Goal: Information Seeking & Learning: Learn about a topic

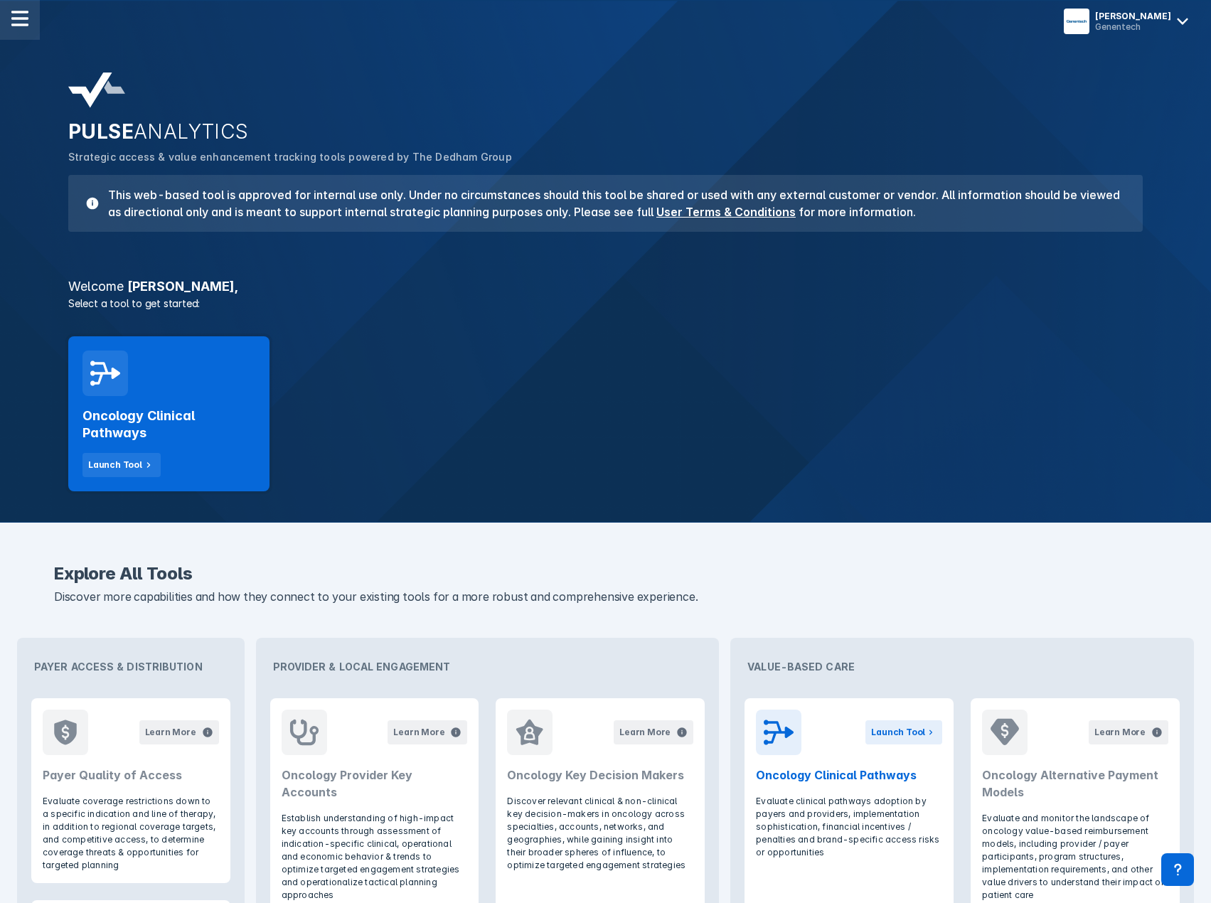
click at [14, 21] on img at bounding box center [19, 18] width 17 height 17
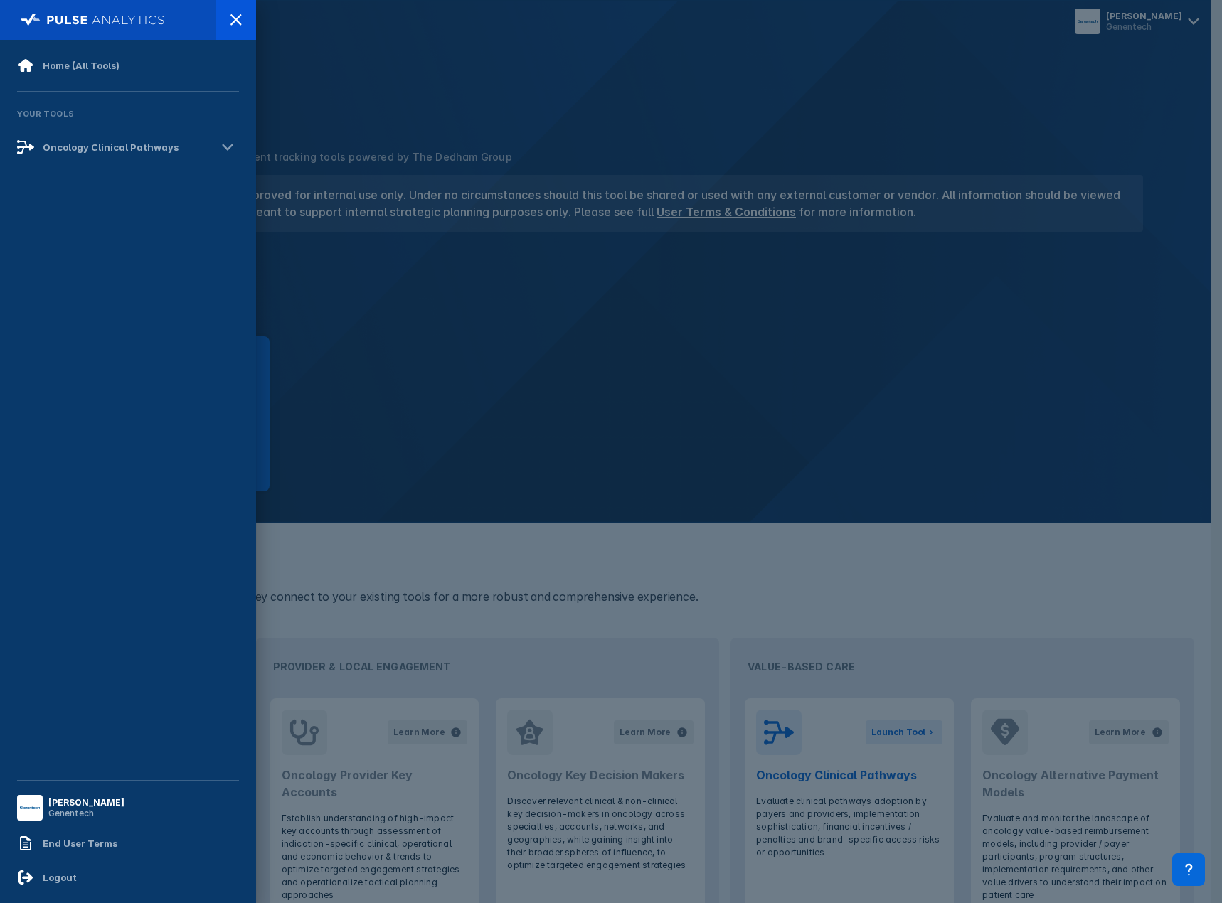
click at [435, 381] on div at bounding box center [611, 451] width 1222 height 903
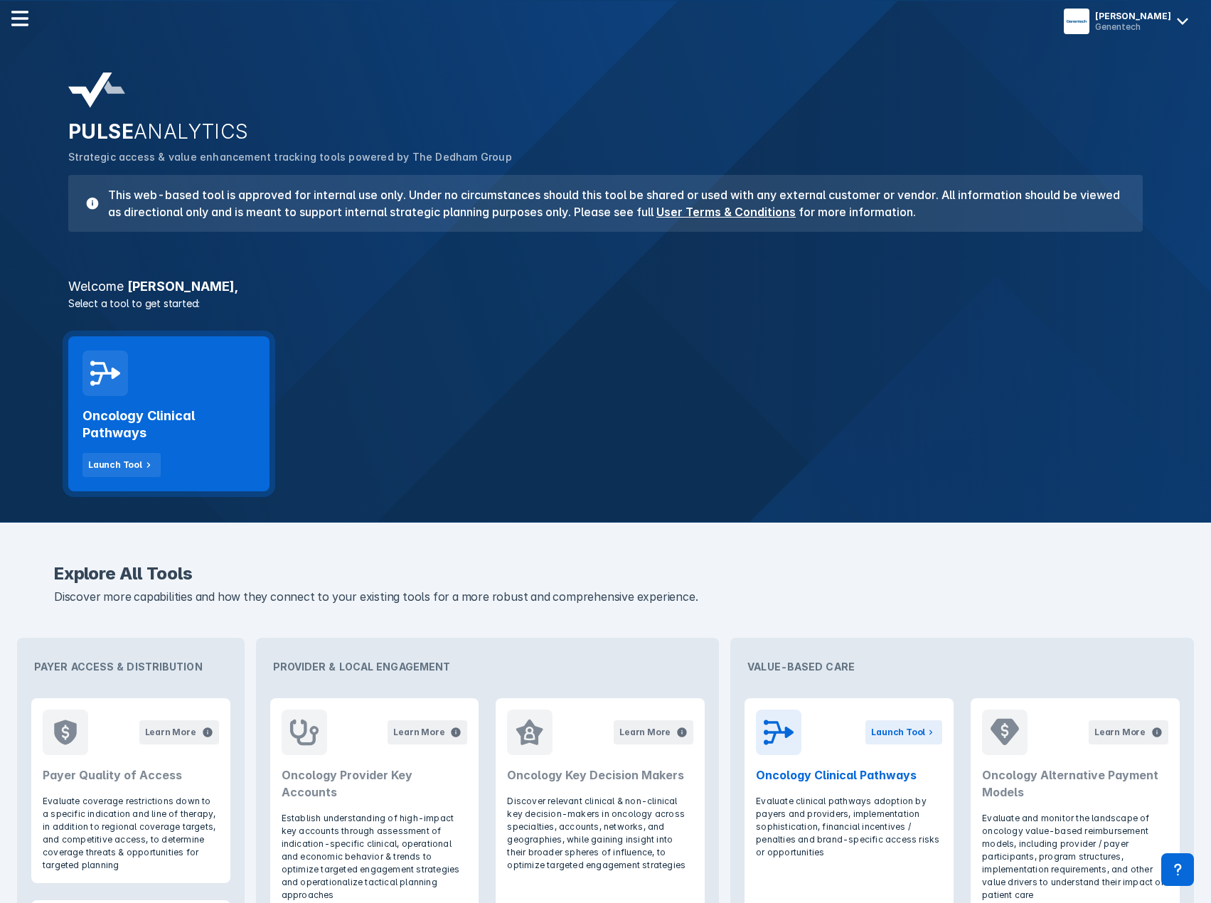
click at [199, 437] on h2 "Oncology Clinical Pathways" at bounding box center [169, 425] width 173 height 34
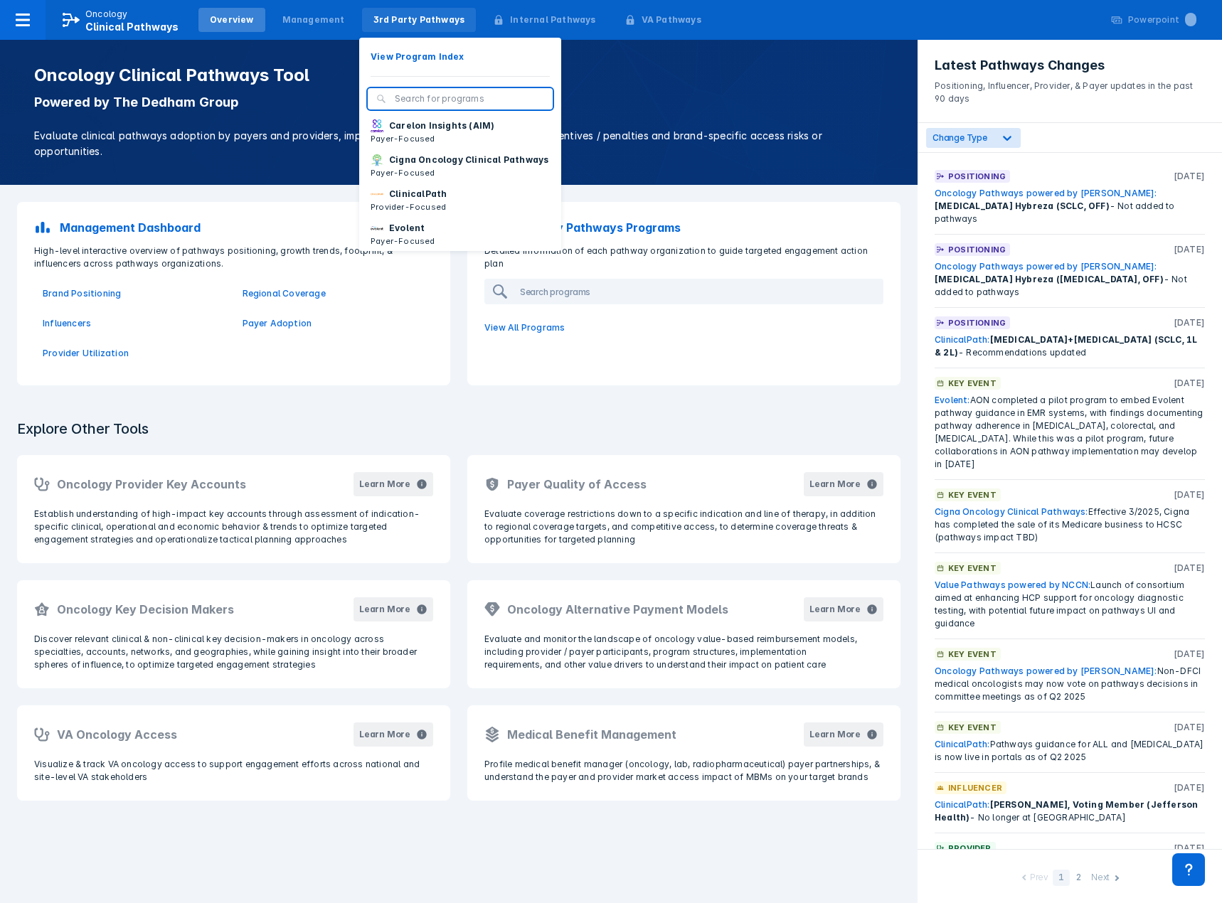
click at [428, 18] on div "3rd Party Pathways" at bounding box center [419, 20] width 92 height 13
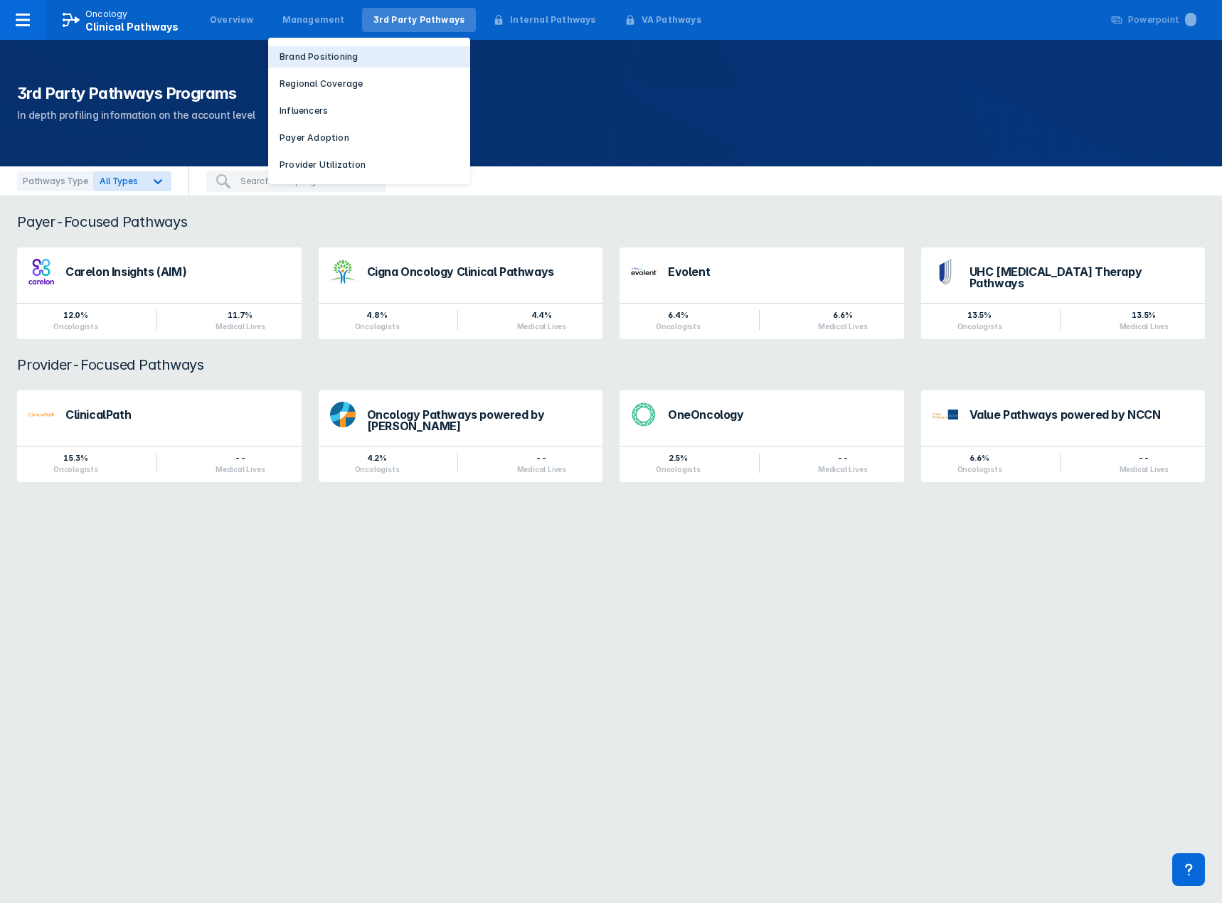
click at [317, 58] on p "Brand Positioning" at bounding box center [319, 57] width 78 height 13
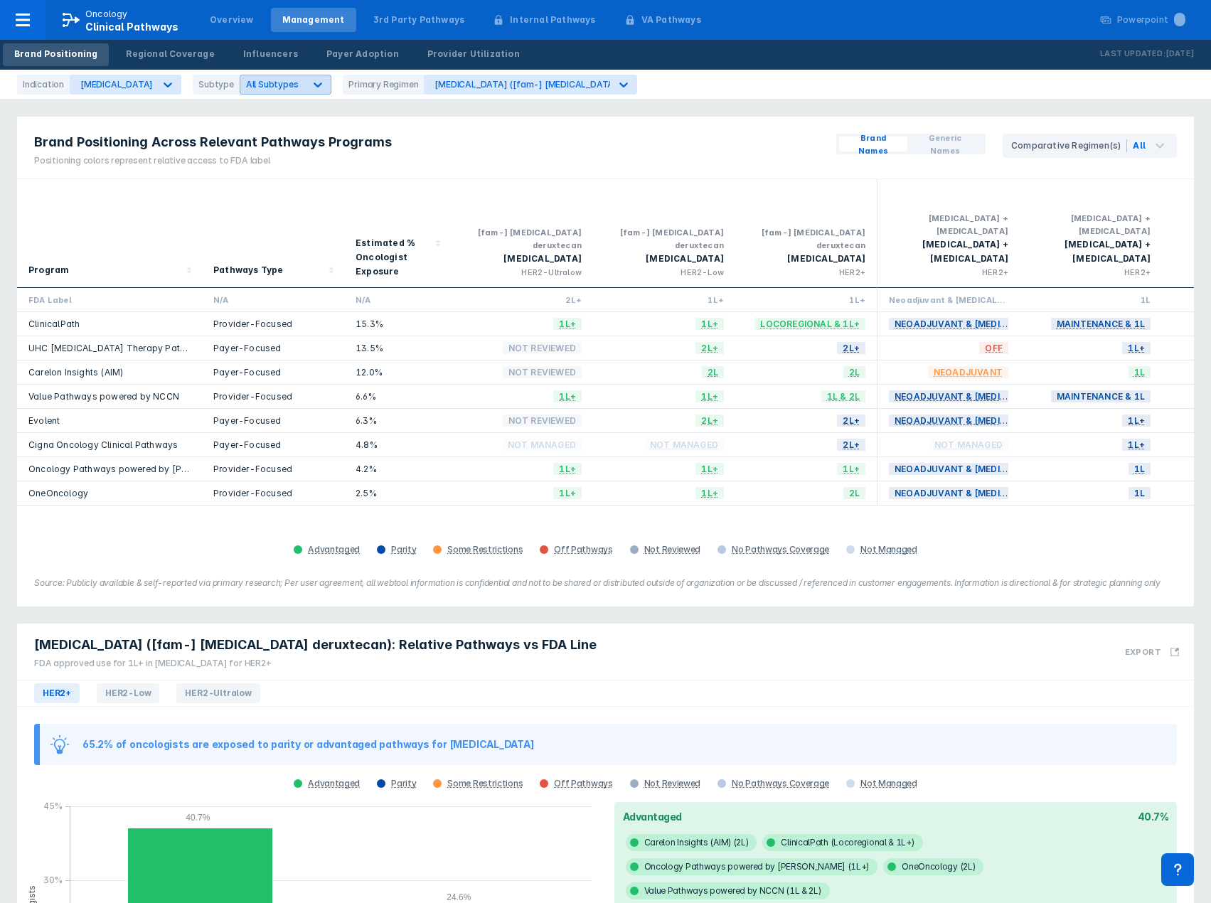
click at [252, 87] on span "All Subtypes" at bounding box center [272, 84] width 53 height 11
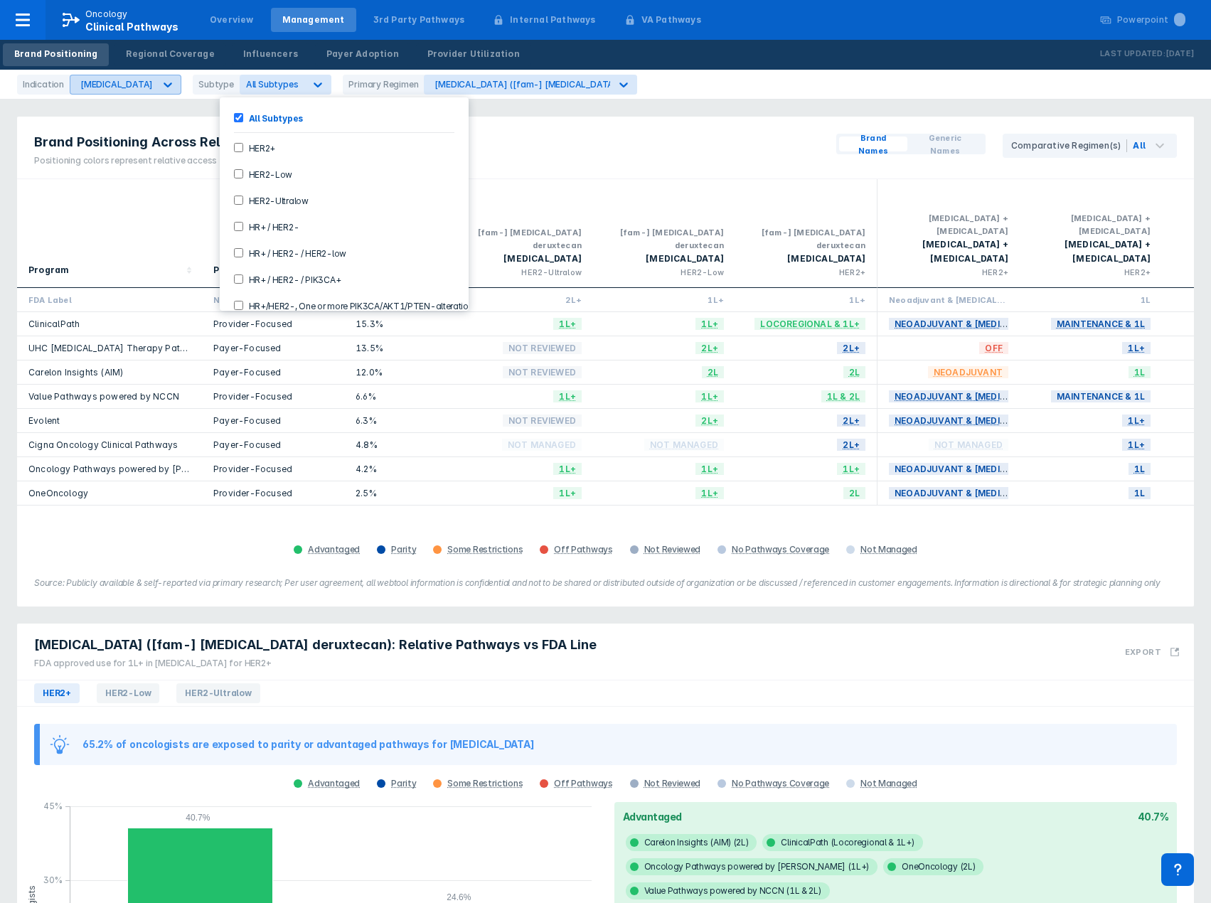
click at [115, 78] on div "[MEDICAL_DATA]" at bounding box center [112, 84] width 84 height 18
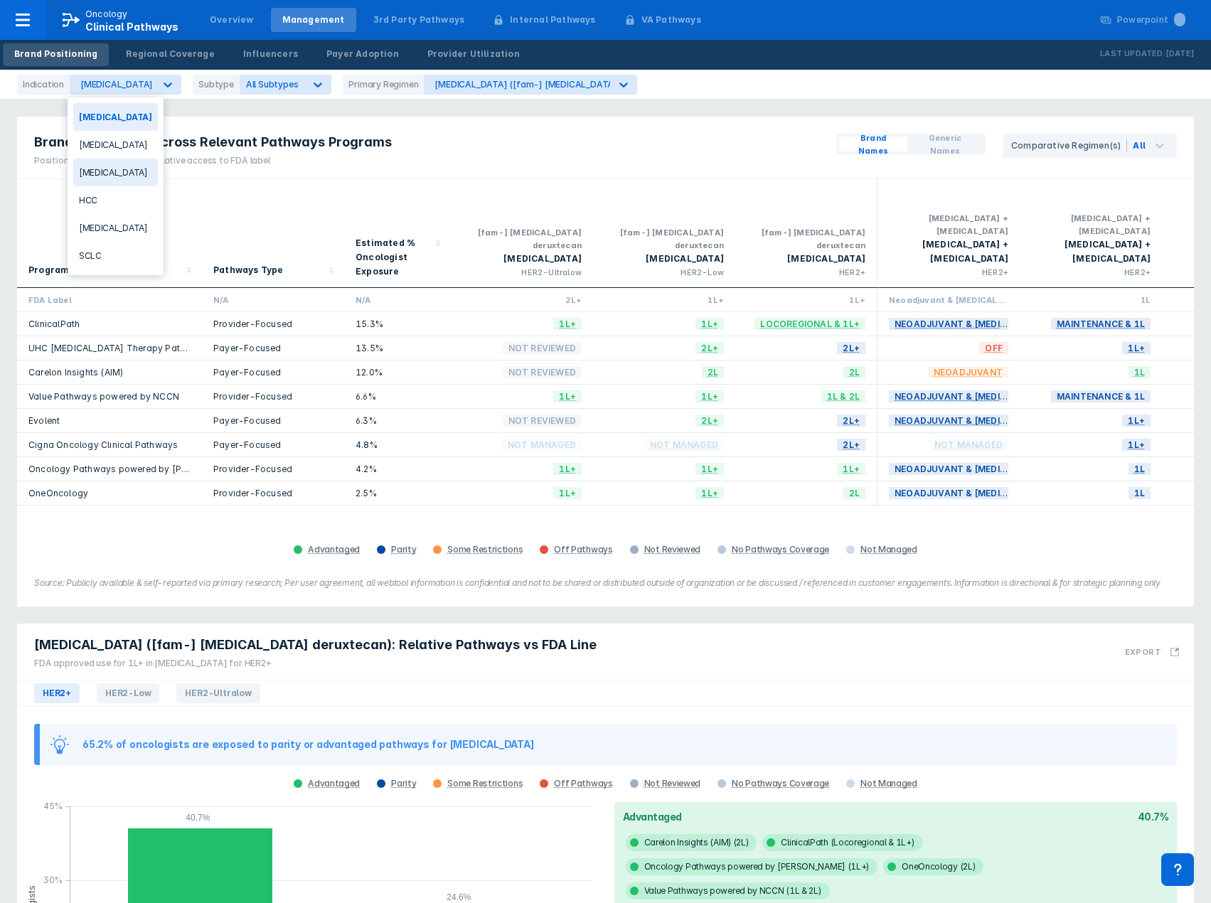
click at [118, 175] on div "[MEDICAL_DATA]" at bounding box center [115, 173] width 85 height 28
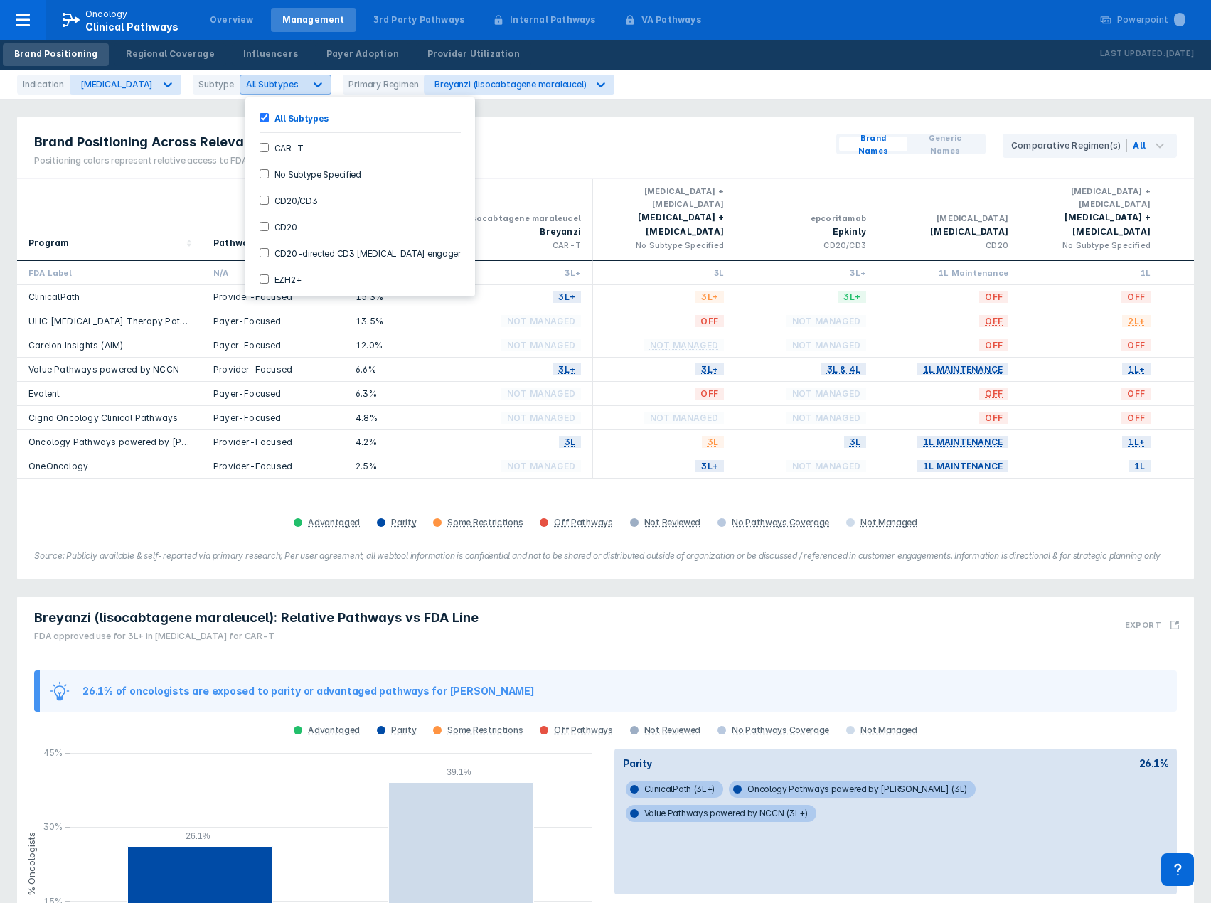
click at [299, 76] on div "All Subtypes" at bounding box center [286, 85] width 92 height 20
click at [331, 256] on label "CD20-directed CD3 [MEDICAL_DATA] engager" at bounding box center [365, 253] width 192 height 12
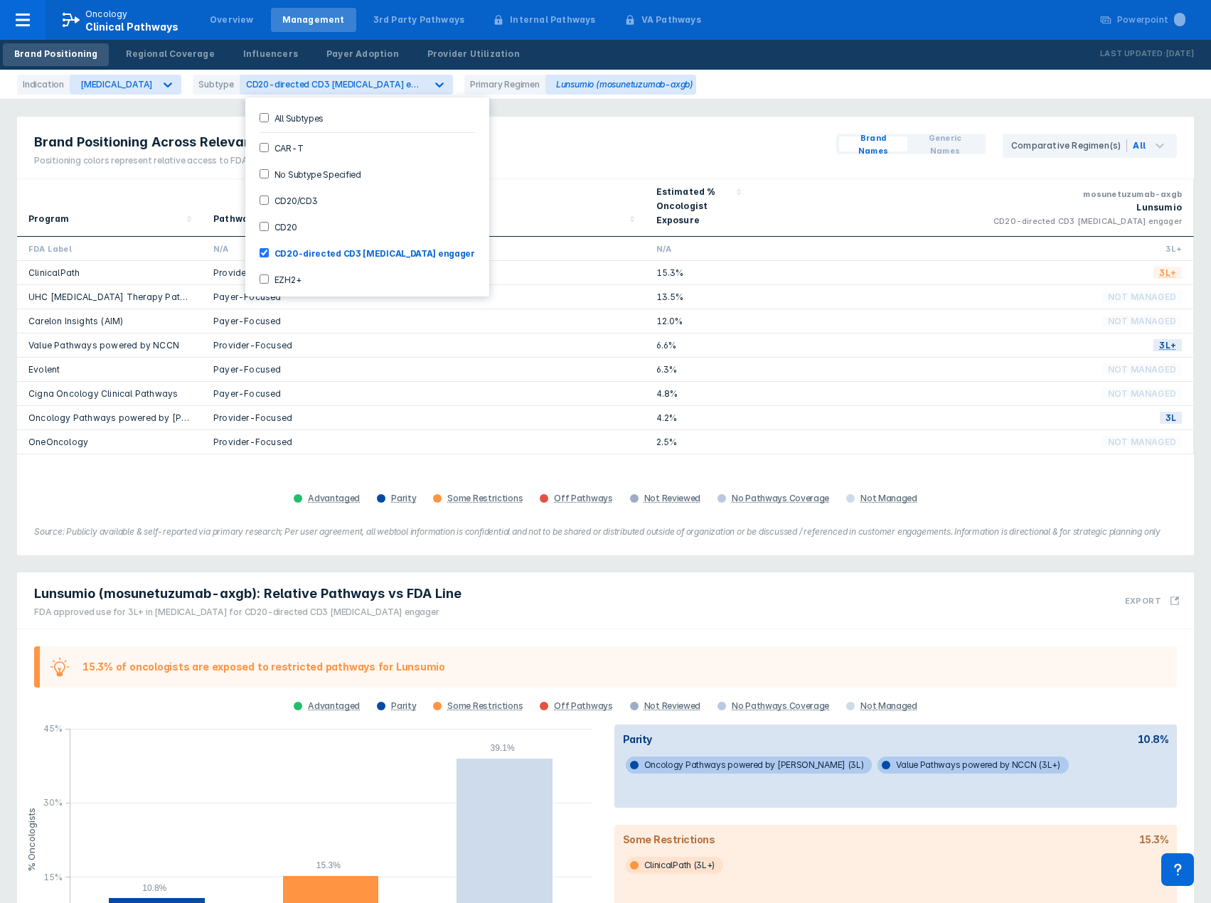
click at [144, 477] on div "Program Pathways Type Estimated % Oncologist Exposure mosunetuzumab-axgb Lunsum…" at bounding box center [605, 343] width 1177 height 329
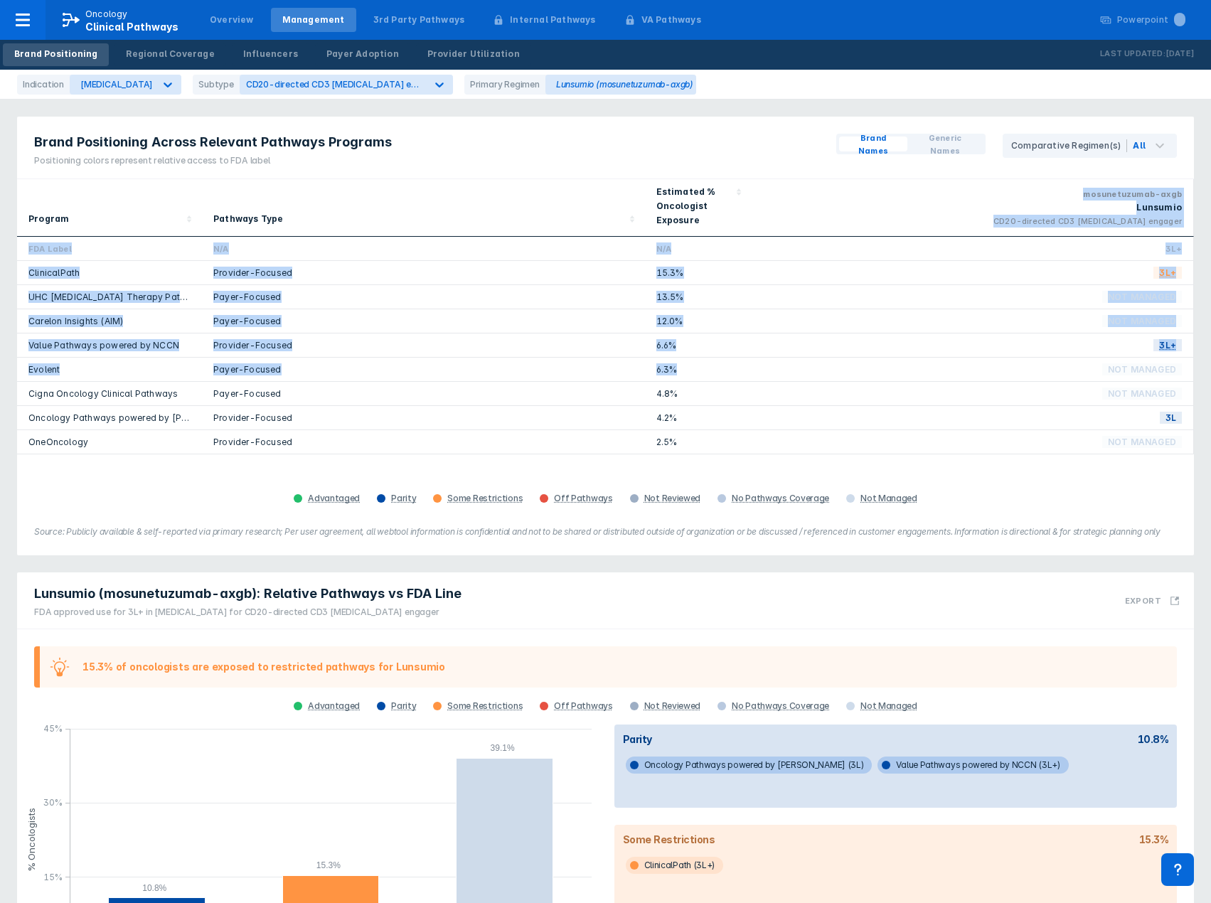
drag, startPoint x: 1074, startPoint y: 193, endPoint x: 928, endPoint y: 368, distance: 227.2
click at [929, 368] on div "Program Pathways Type Estimated % Oncologist Exposure mosunetuzumab-axgb Lunsum…" at bounding box center [605, 316] width 1177 height 275
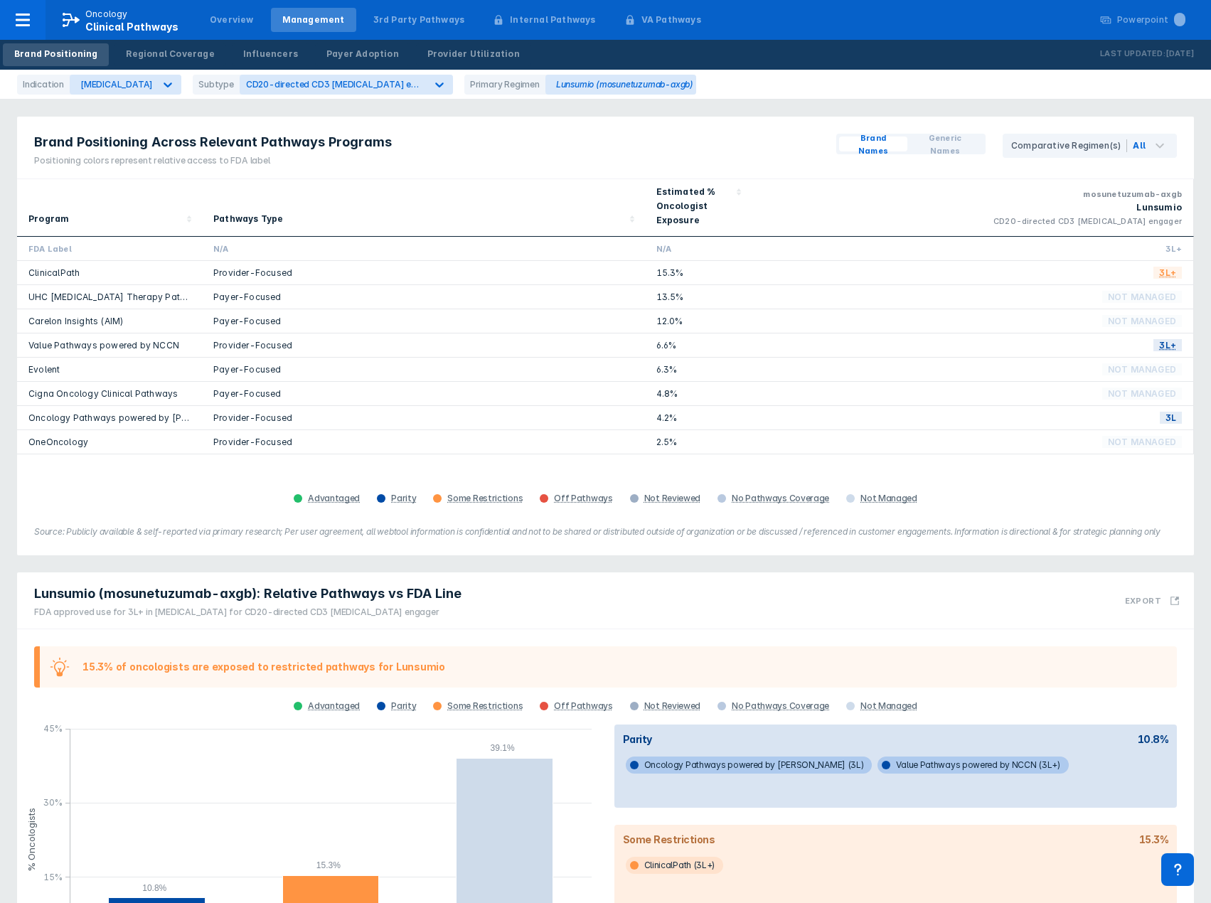
click at [647, 531] on figcaption "Source: Publicly available & self-reported via primary research; Per user agree…" at bounding box center [605, 532] width 1143 height 13
click at [554, 93] on div "Lunsumio (mosunetuzumab-axgb)" at bounding box center [621, 85] width 151 height 20
click at [574, 84] on div "Lunsumio (mosunetuzumab-axgb)" at bounding box center [621, 85] width 151 height 20
click at [1086, 146] on div "Comparative Regimen(s)" at bounding box center [1070, 145] width 116 height 13
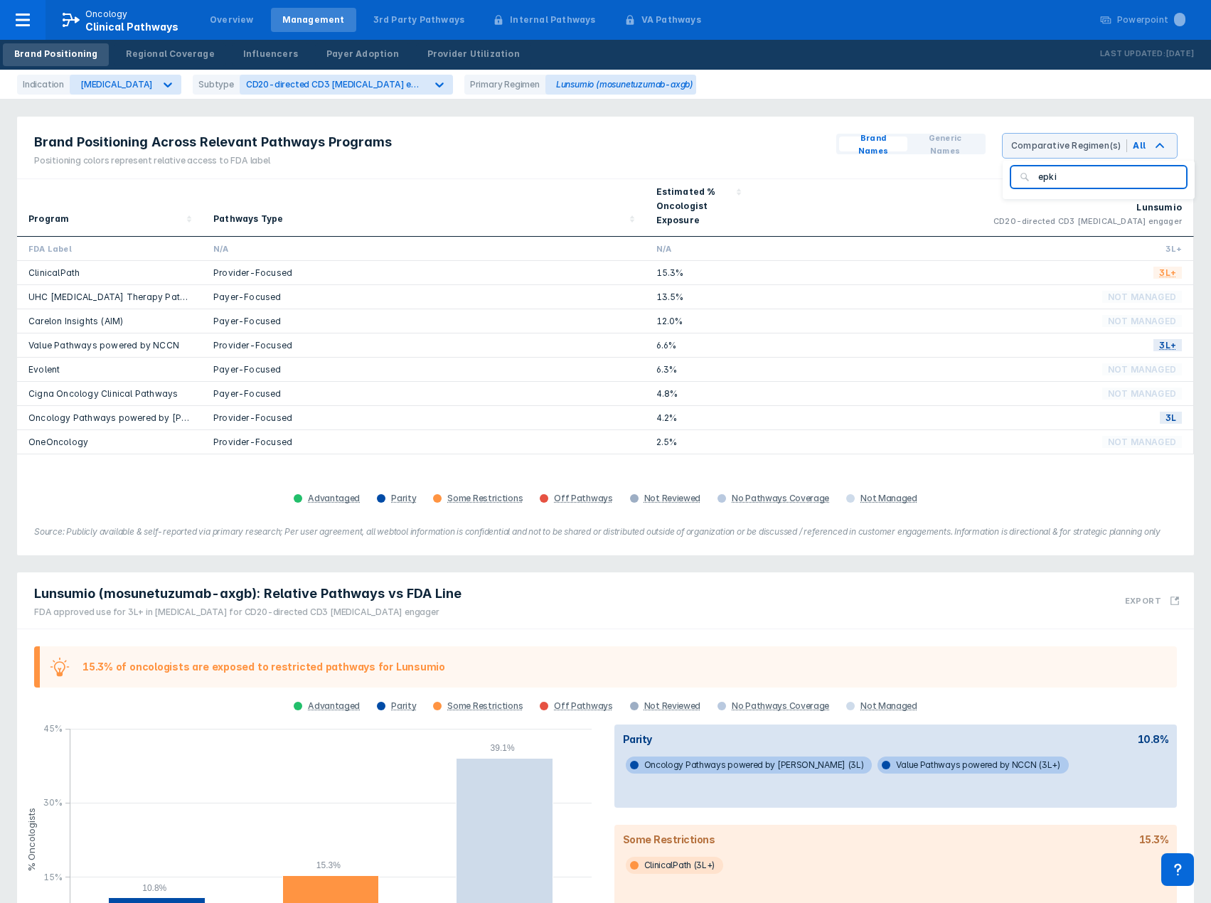
type input "epkin"
type input "Ep"
click at [1178, 178] on input "Ep" at bounding box center [1108, 177] width 139 height 13
click at [943, 190] on div "mosunetuzumab-axgb" at bounding box center [973, 194] width 420 height 13
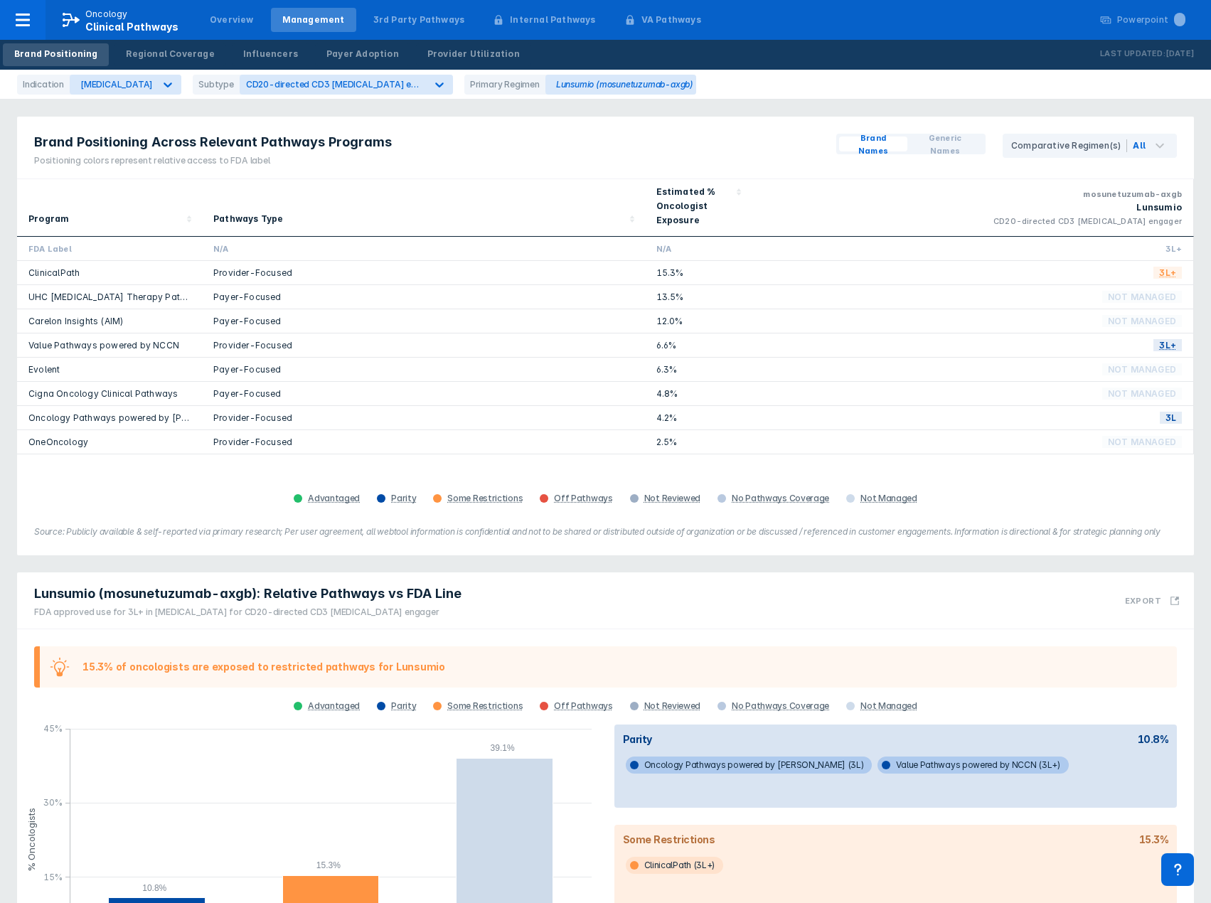
click at [948, 134] on span "Generic Names" at bounding box center [945, 145] width 64 height 26
click at [864, 139] on span "Brand Names" at bounding box center [873, 145] width 57 height 26
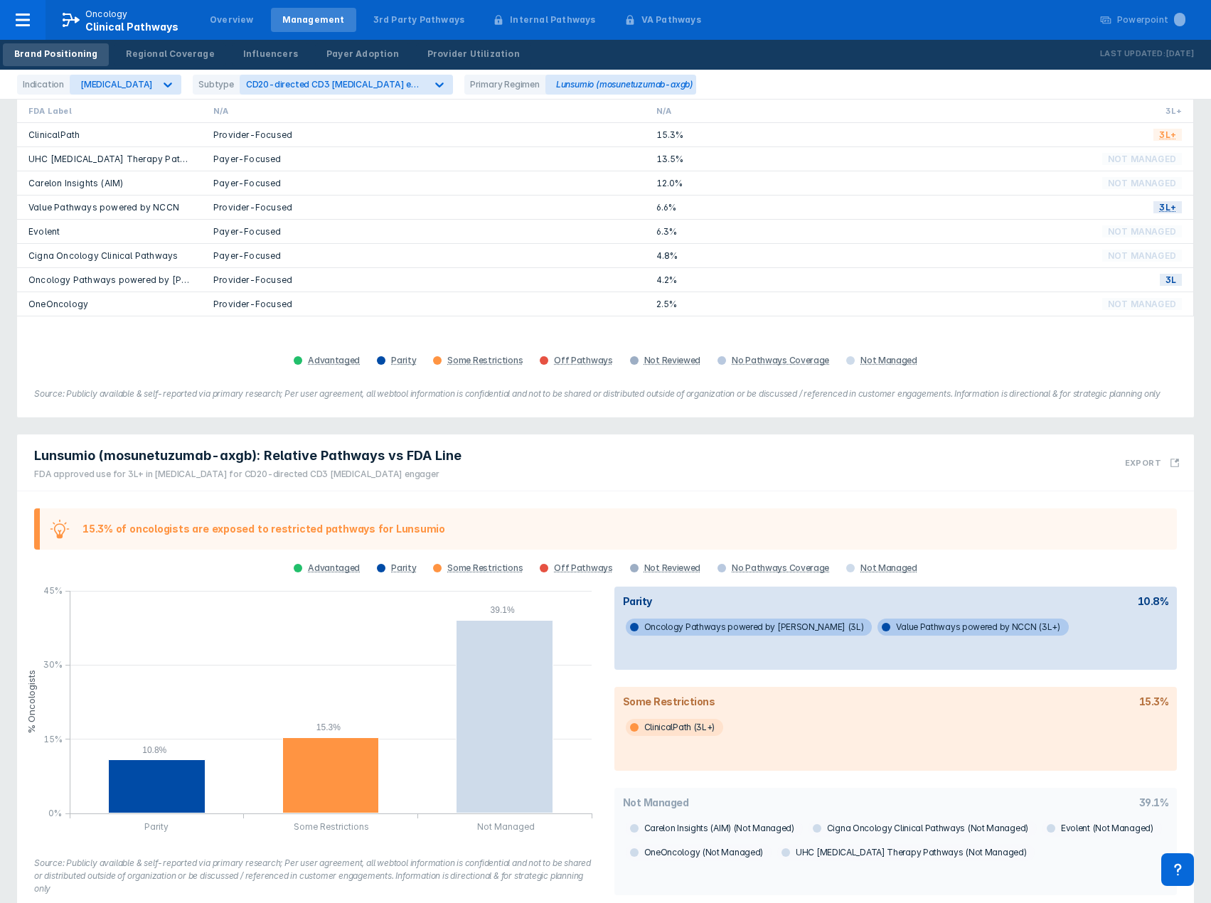
scroll to position [164, 0]
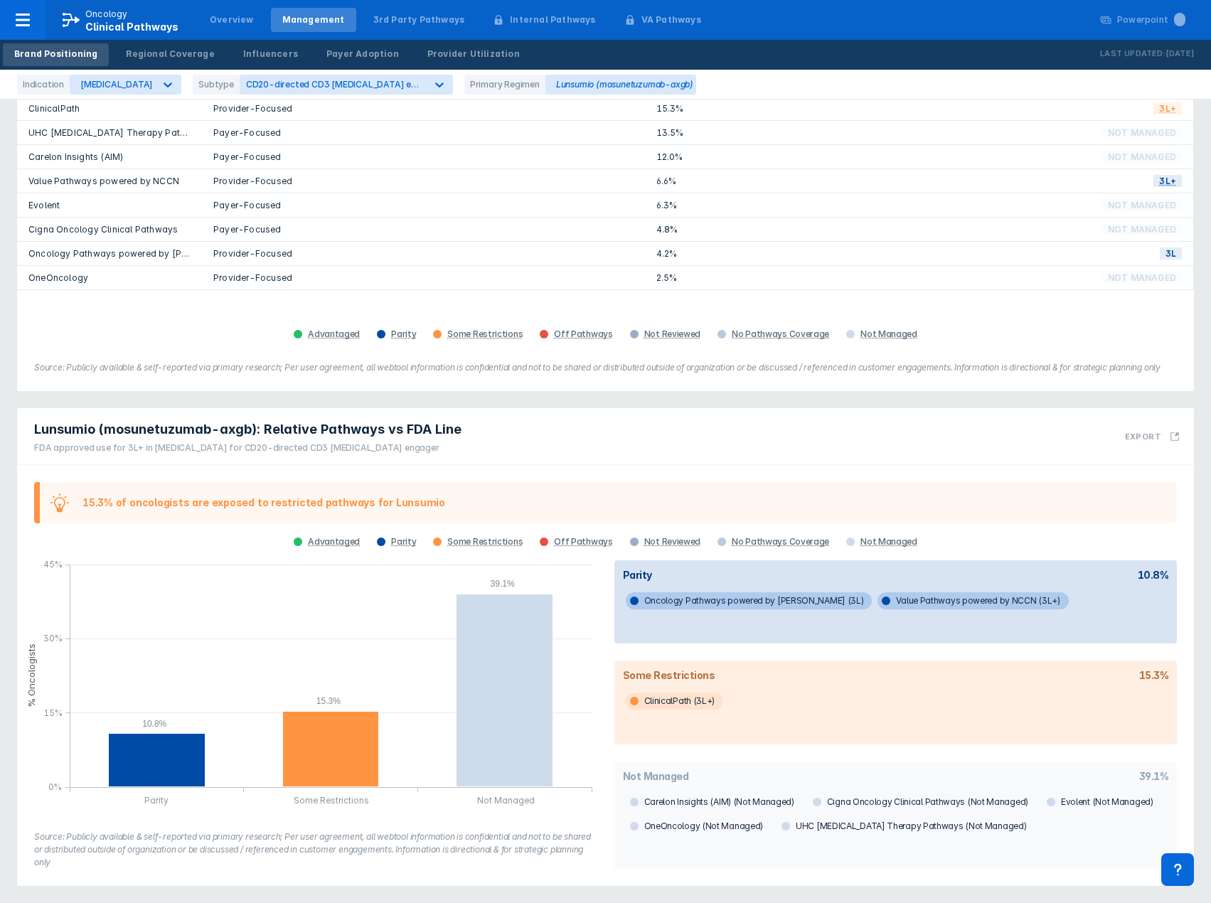
click at [316, 433] on span "Lunsumio (mosunetuzumab-axgb): Relative Pathways vs FDA Line" at bounding box center [248, 429] width 428 height 17
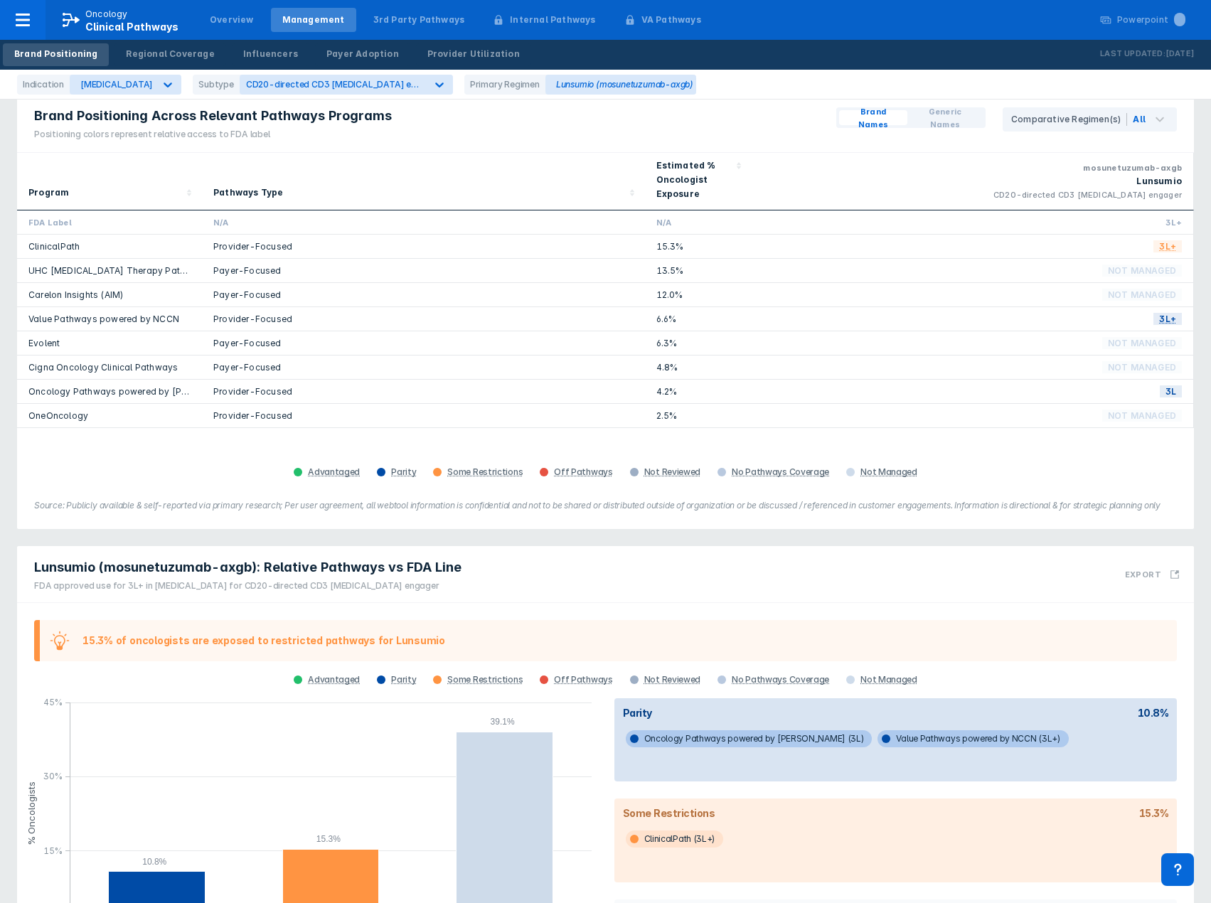
scroll to position [0, 0]
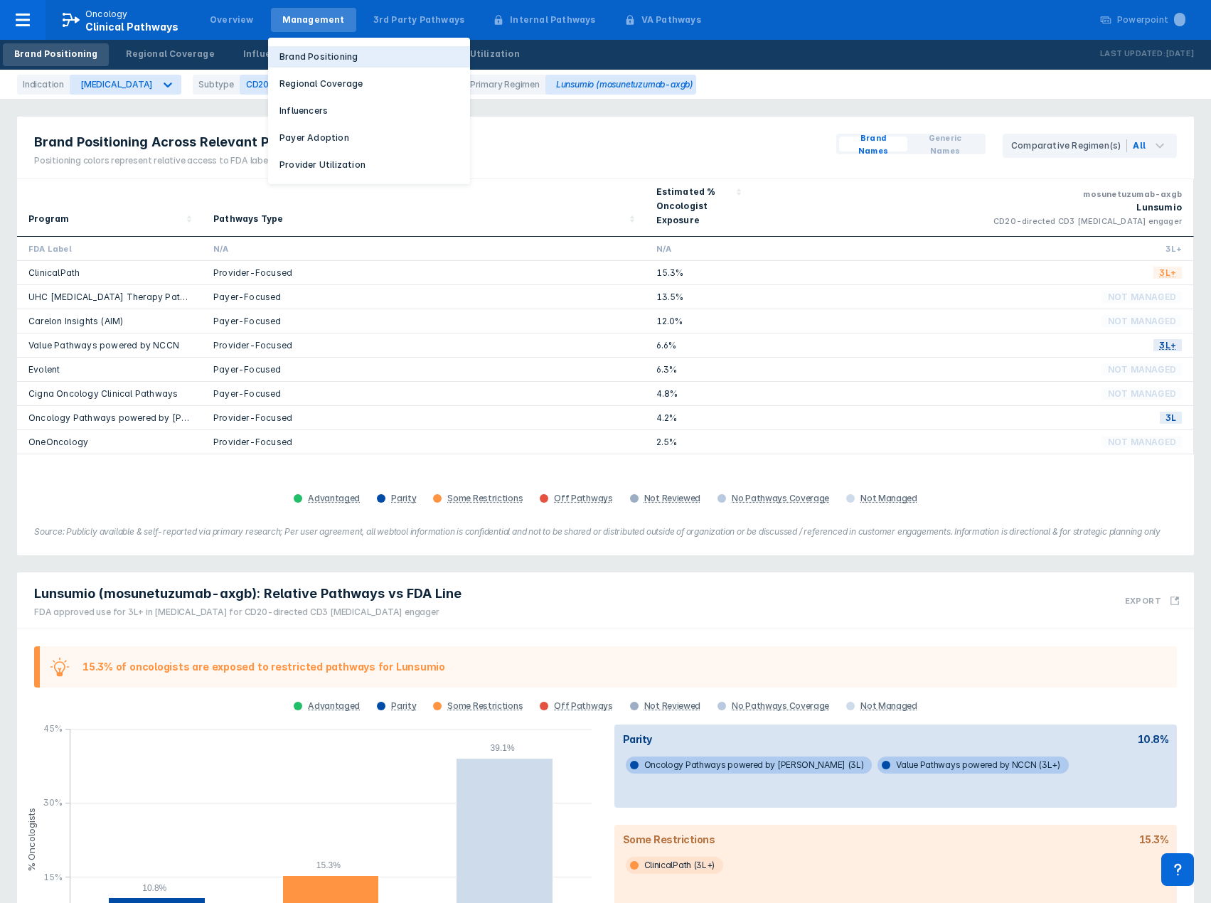
click at [295, 53] on p "Brand Positioning" at bounding box center [319, 57] width 78 height 13
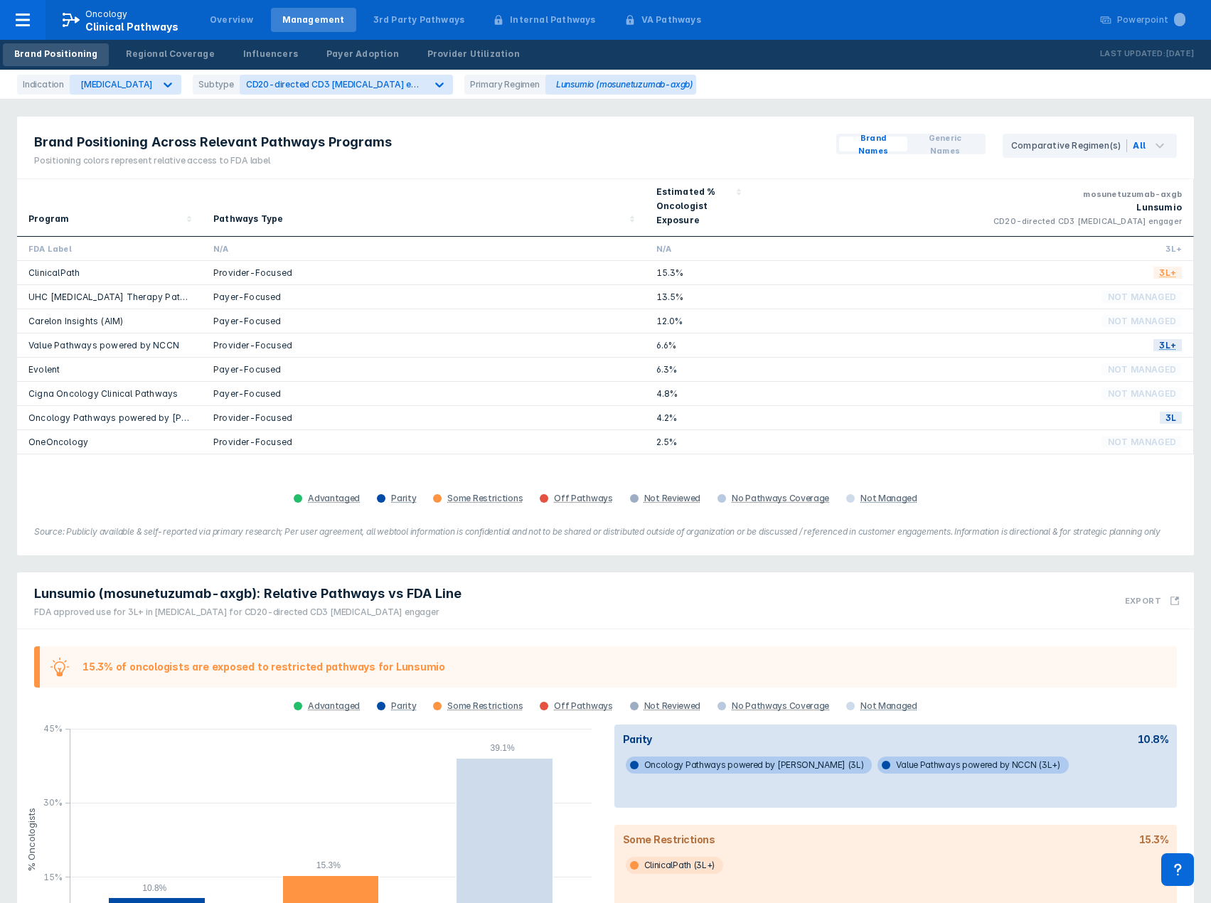
click at [82, 57] on div "Brand Positioning" at bounding box center [55, 54] width 83 height 13
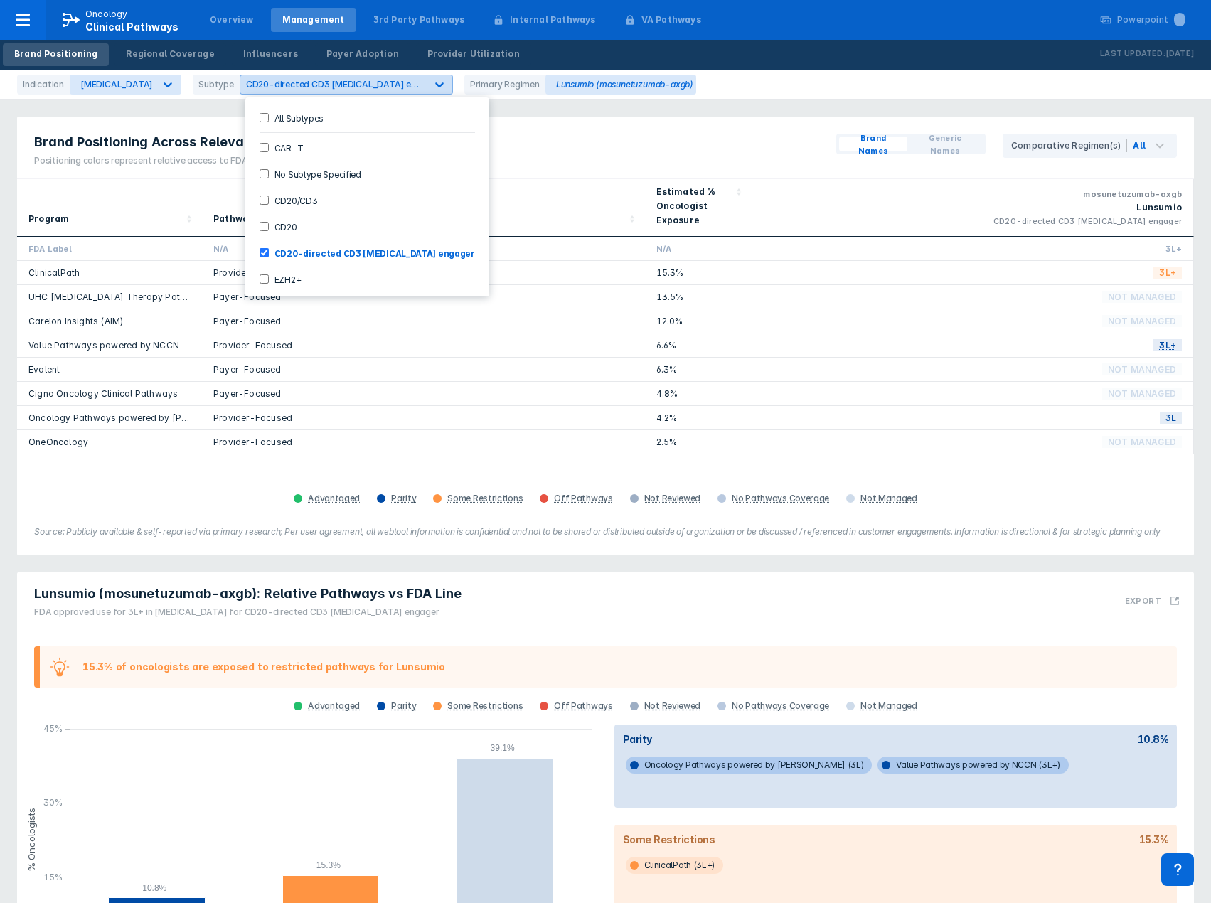
click at [303, 87] on span "CD20-directed CD3 [MEDICAL_DATA] engager" at bounding box center [343, 84] width 195 height 11
click at [290, 117] on label "All Subtypes" at bounding box center [296, 118] width 55 height 12
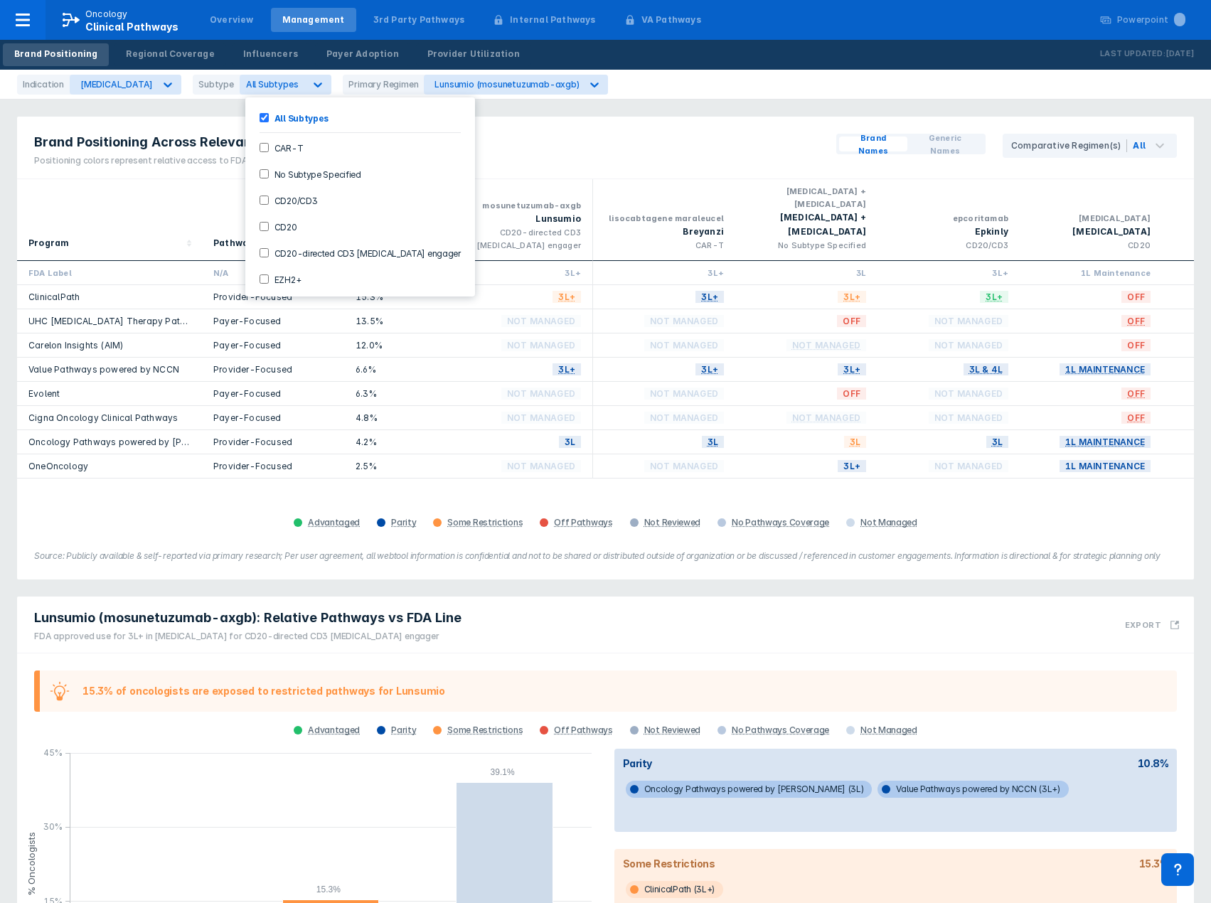
click at [277, 201] on label "CD20/CD3" at bounding box center [293, 200] width 49 height 12
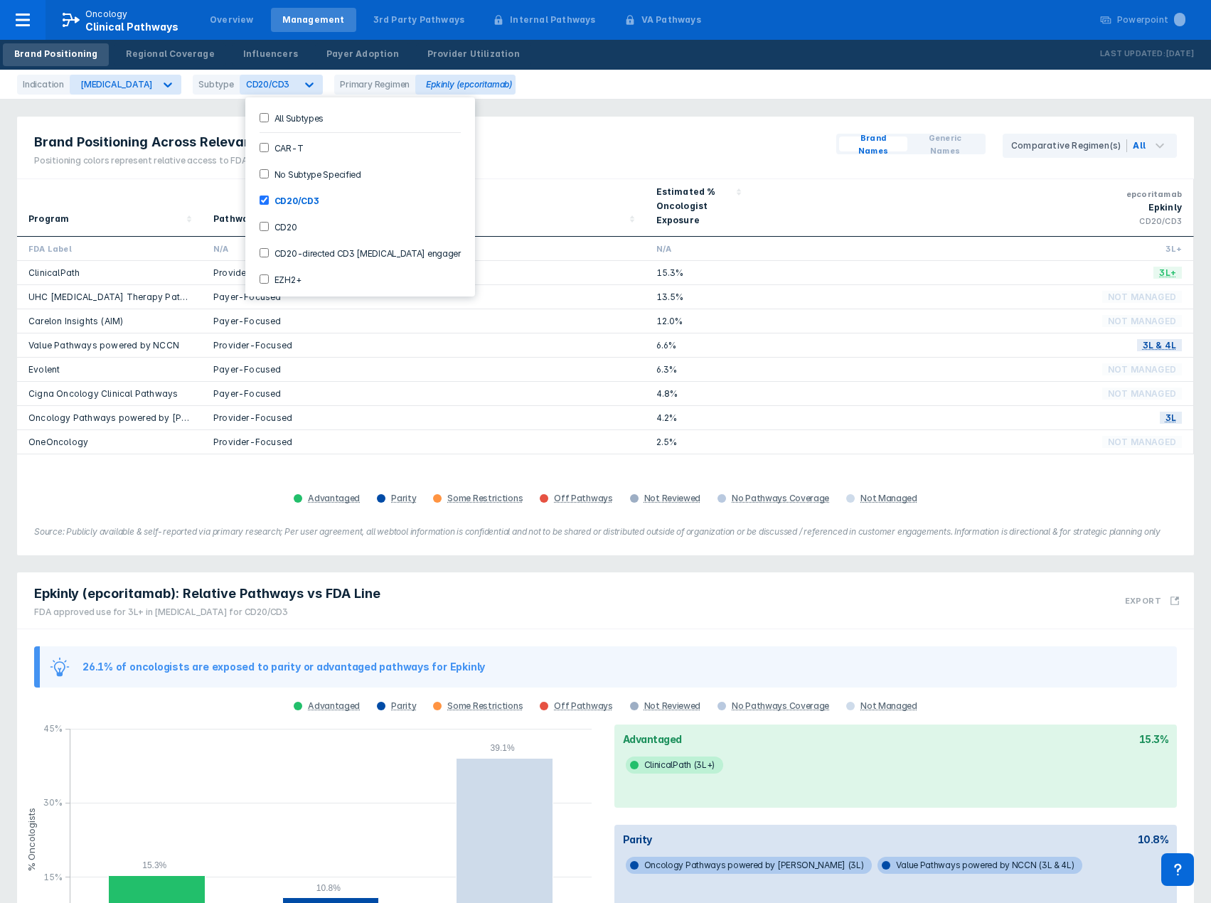
click at [271, 221] on label "CD20" at bounding box center [283, 227] width 28 height 12
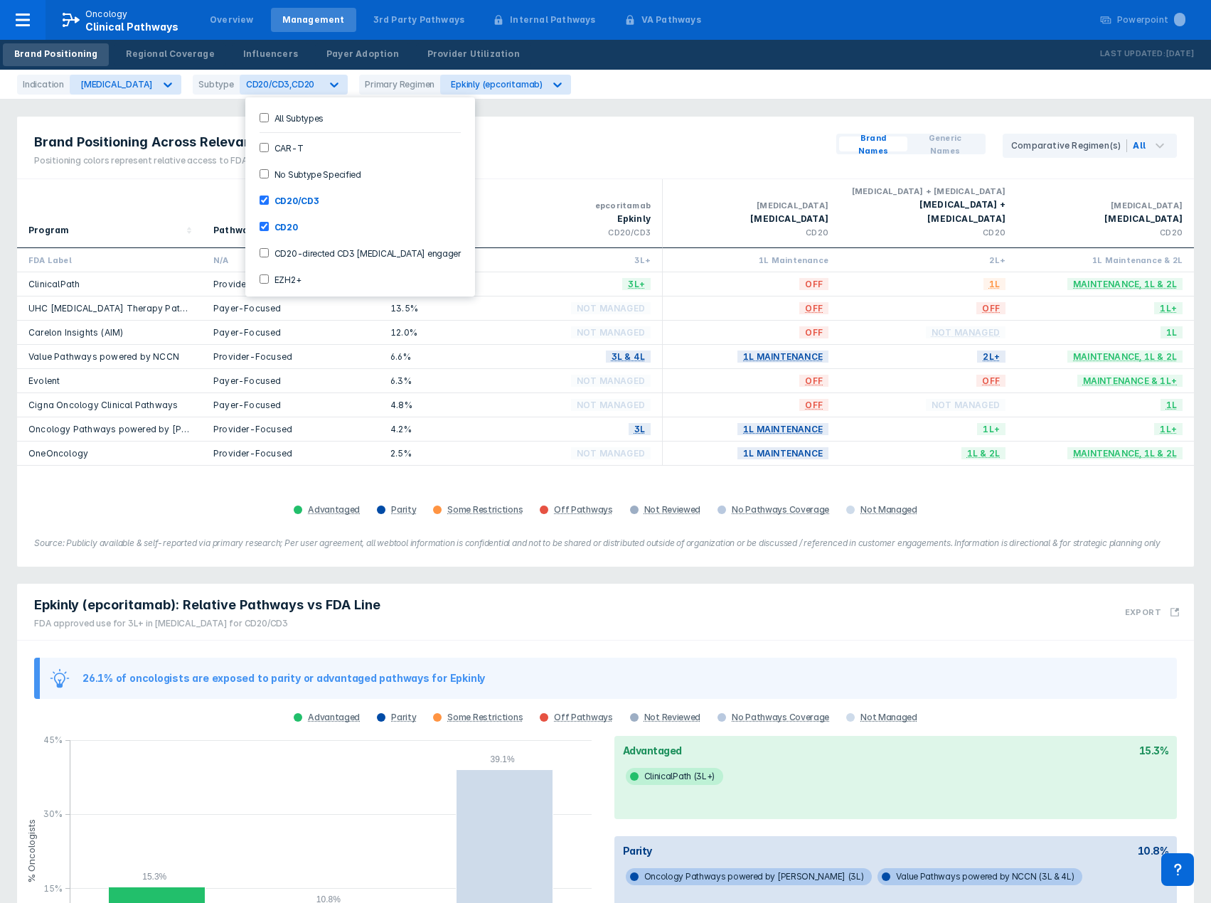
click at [270, 253] on label "CD20-directed CD3 [MEDICAL_DATA] engager" at bounding box center [365, 253] width 192 height 12
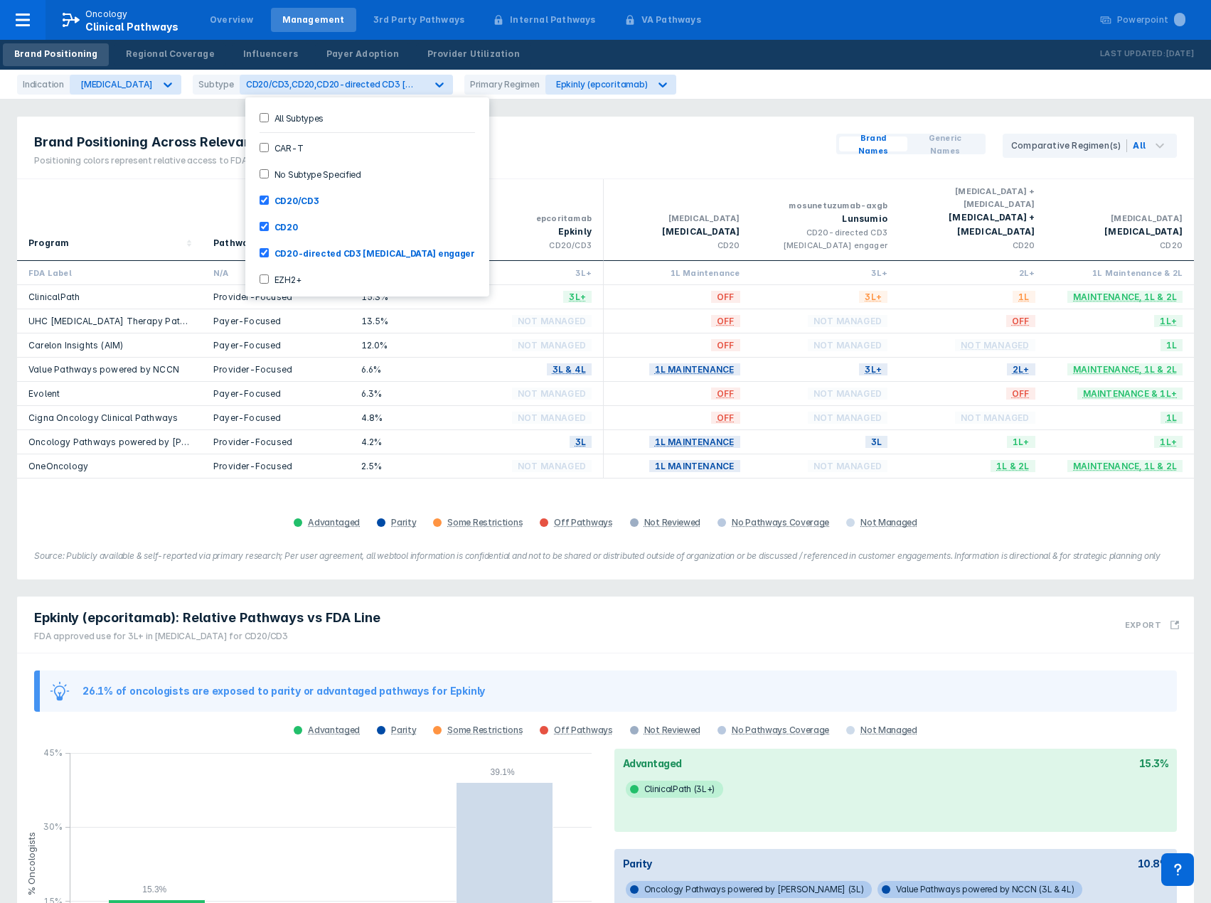
click at [265, 227] on input "CD20" at bounding box center [264, 226] width 9 height 9
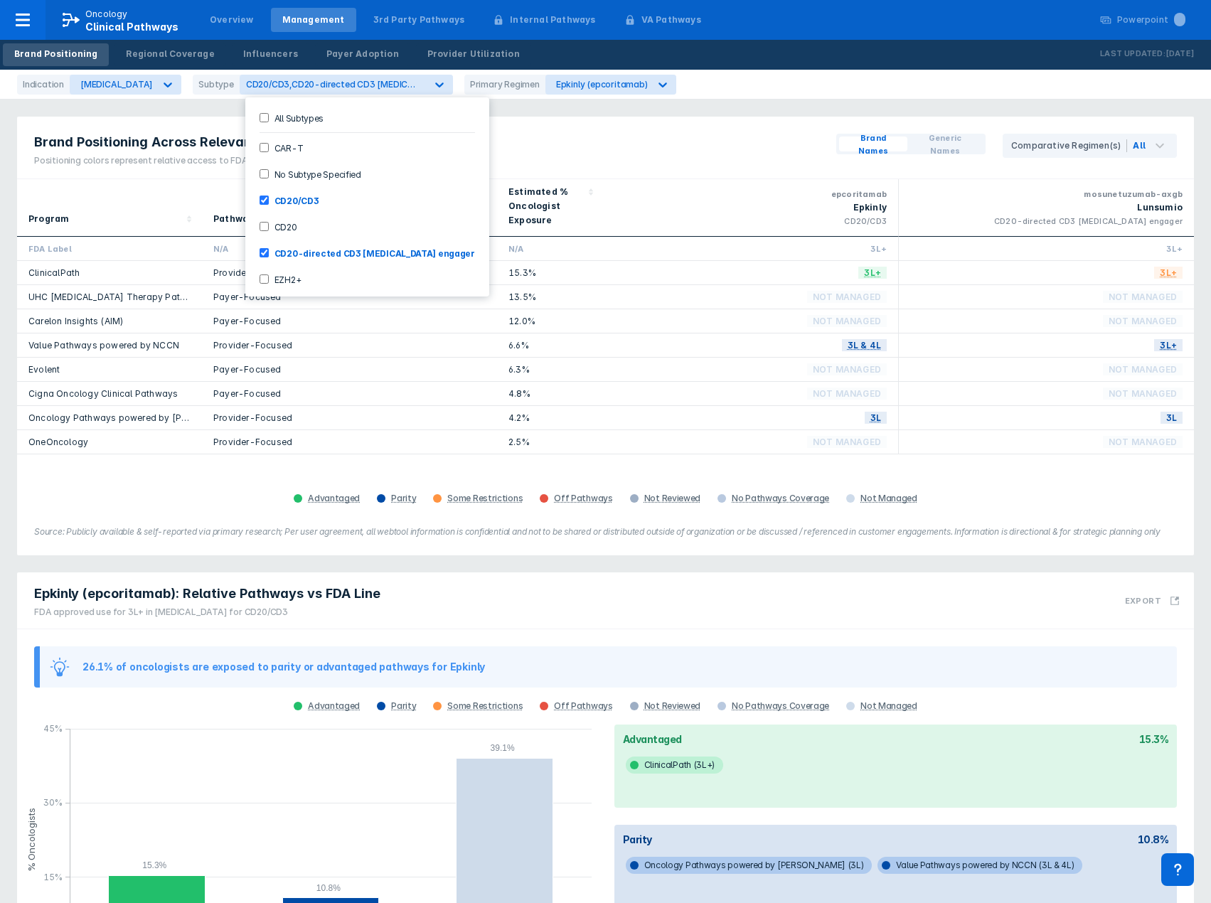
click at [810, 78] on div "Indication [MEDICAL_DATA] Subtype option CD20, deselected. 7 results available.…" at bounding box center [605, 85] width 1211 height 30
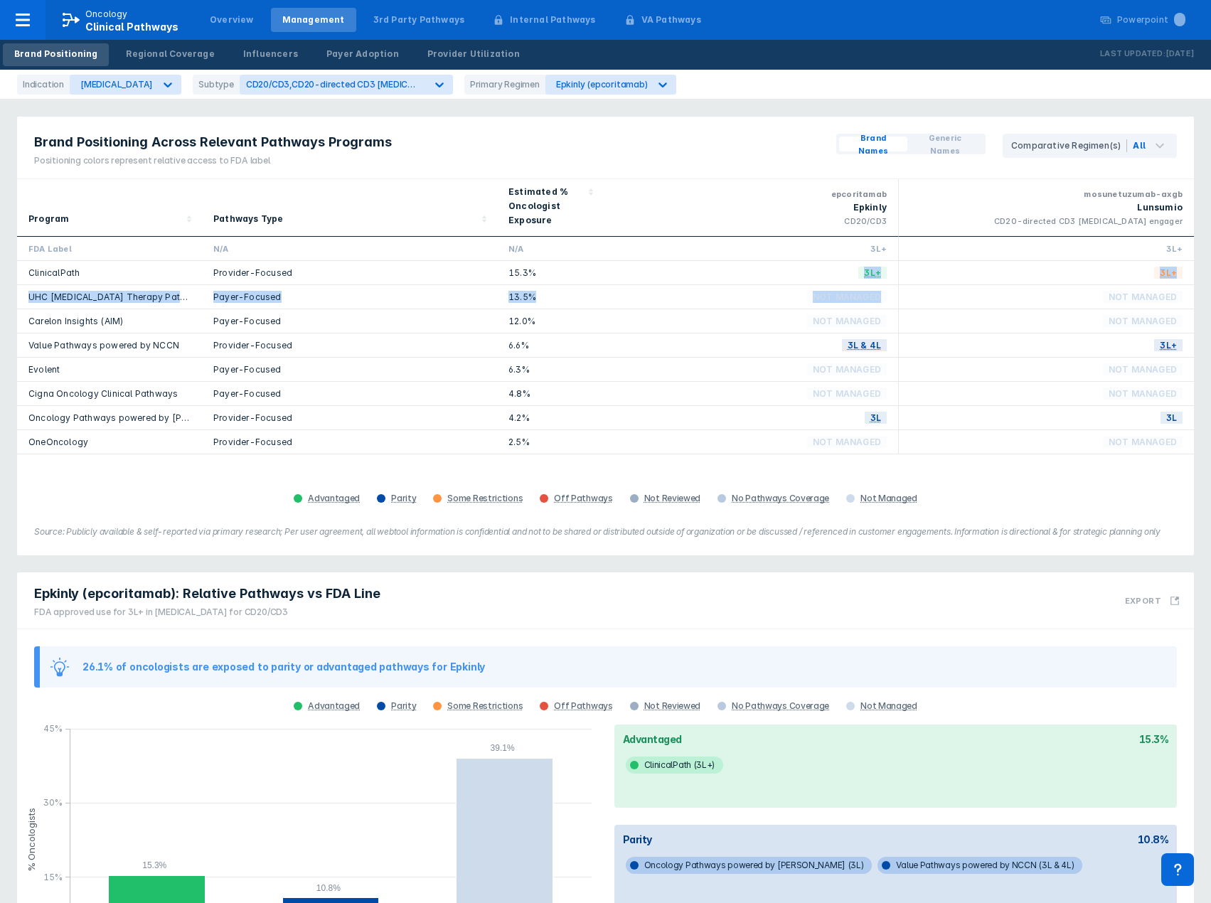
drag, startPoint x: 828, startPoint y: 277, endPoint x: 984, endPoint y: 301, distance: 158.4
click at [984, 301] on div "FDA Label N/A N/A 3L+ 3L+ ClinicalPath Provider-Focused 15.3% 3L+ 3L+ UHC [MEDI…" at bounding box center [605, 346] width 1177 height 218
click at [984, 301] on div "Not Managed" at bounding box center [1047, 297] width 272 height 12
